Goal: Task Accomplishment & Management: Manage account settings

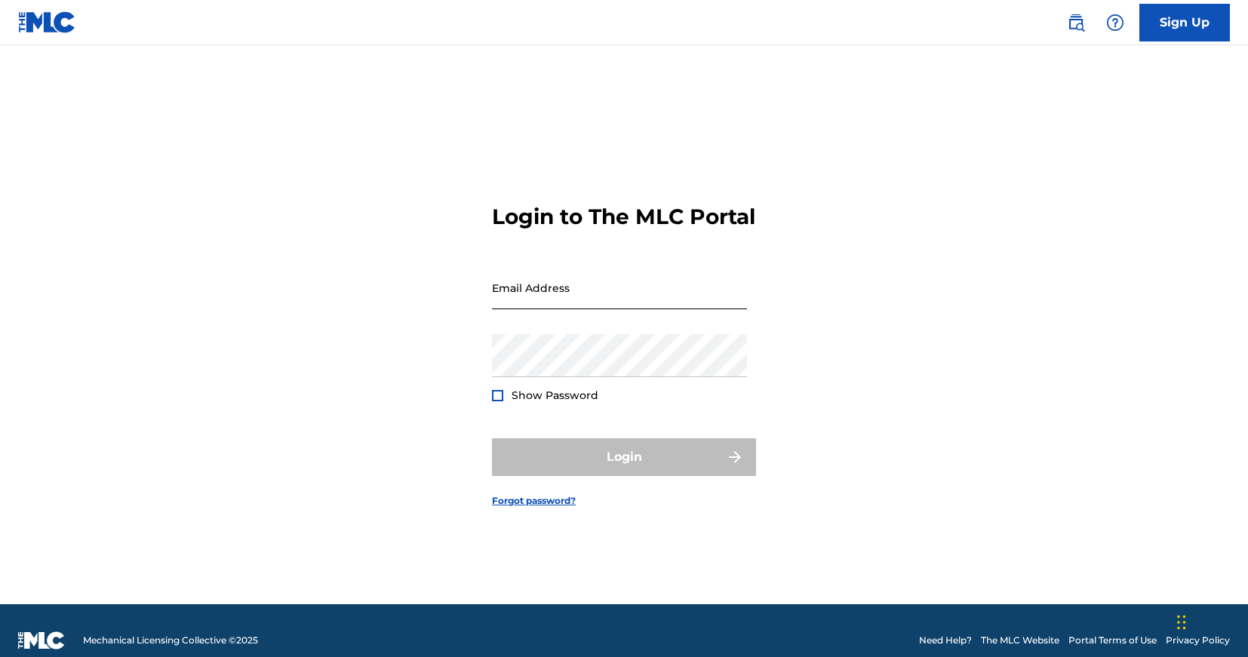
click at [665, 303] on input "Email Address" at bounding box center [619, 287] width 255 height 43
type input "[EMAIL_ADDRESS][DOMAIN_NAME]"
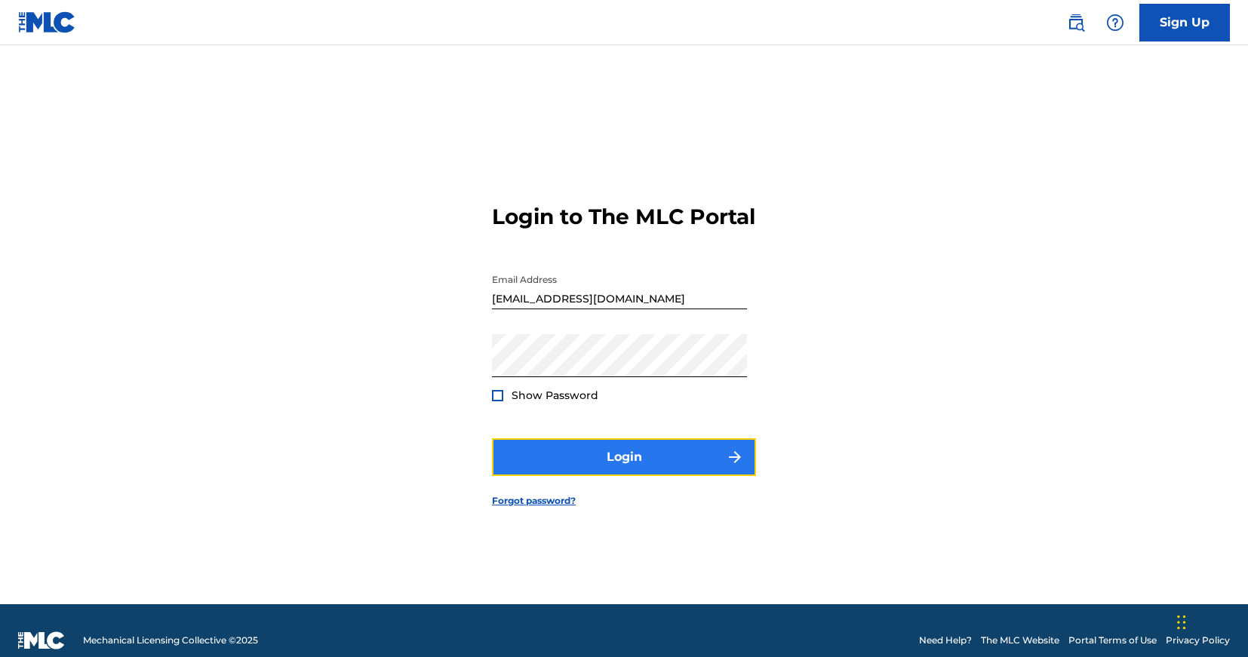
click at [626, 470] on button "Login" at bounding box center [624, 458] width 264 height 38
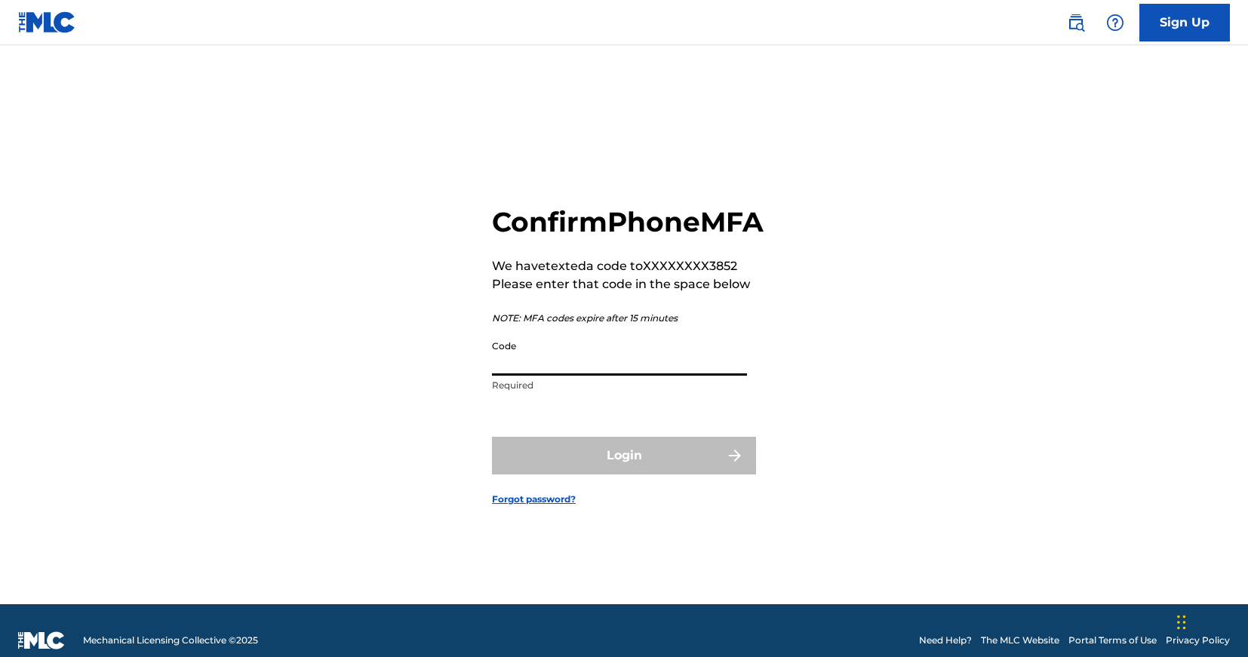
click at [588, 376] on input "Code" at bounding box center [619, 354] width 255 height 43
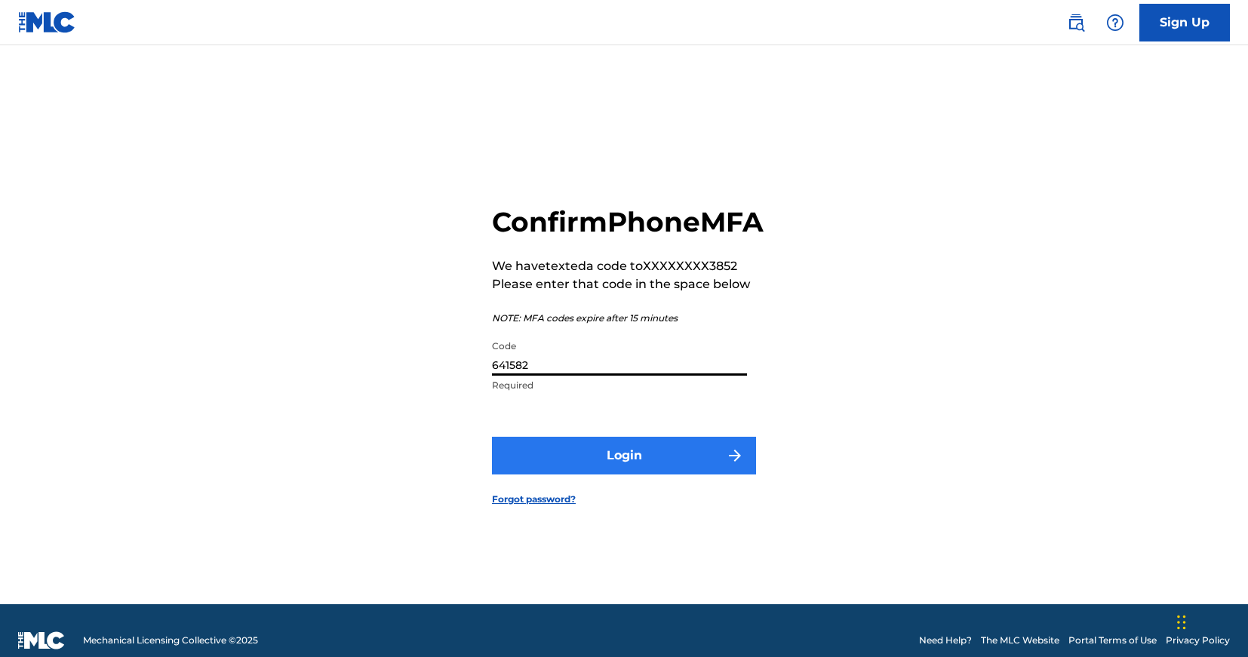
type input "641582"
click at [614, 475] on button "Login" at bounding box center [624, 456] width 264 height 38
